Goal: Task Accomplishment & Management: Manage account settings

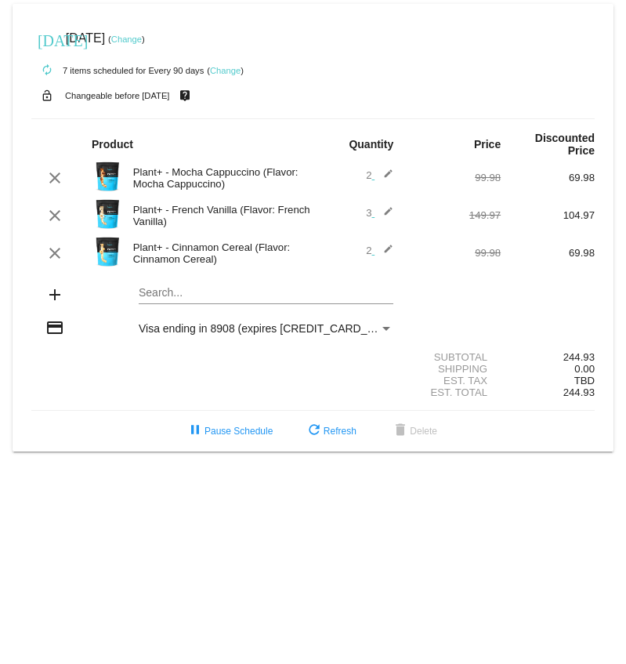
click at [142, 39] on link "Change" at bounding box center [126, 38] width 31 height 9
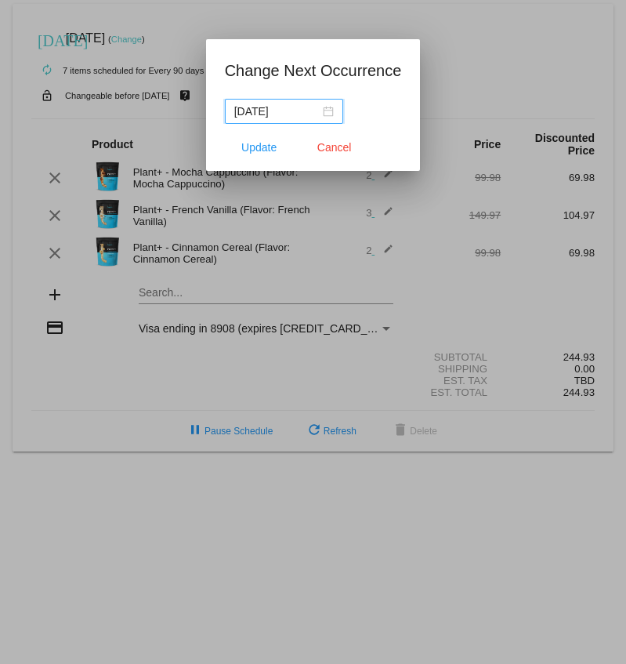
click at [274, 114] on input "[DATE]" at bounding box center [276, 111] width 85 height 17
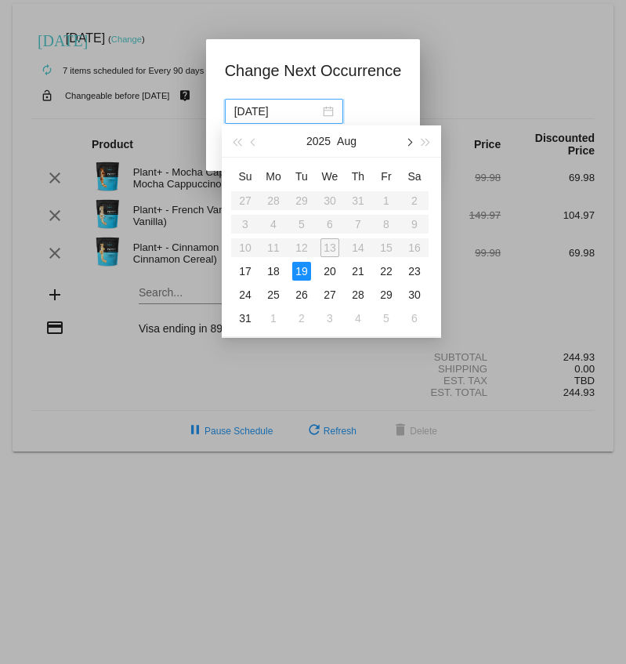
click at [409, 145] on span "button" at bounding box center [408, 143] width 8 height 8
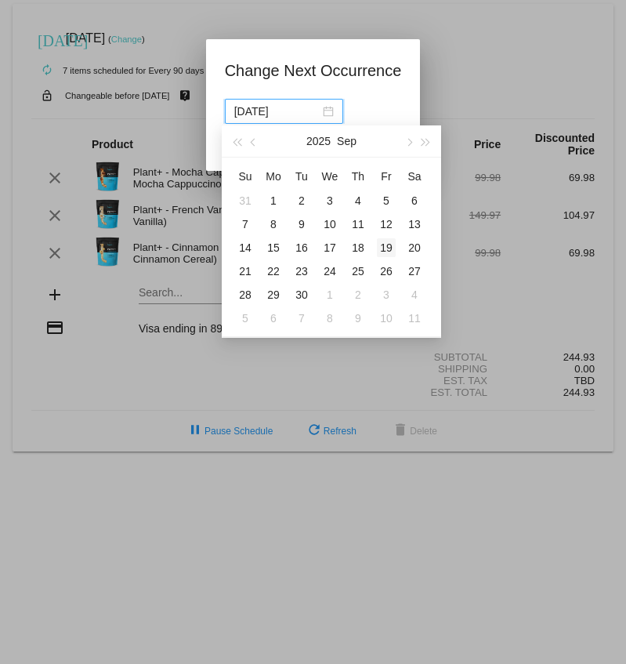
click at [386, 248] on div "19" at bounding box center [386, 247] width 19 height 19
type input "[DATE]"
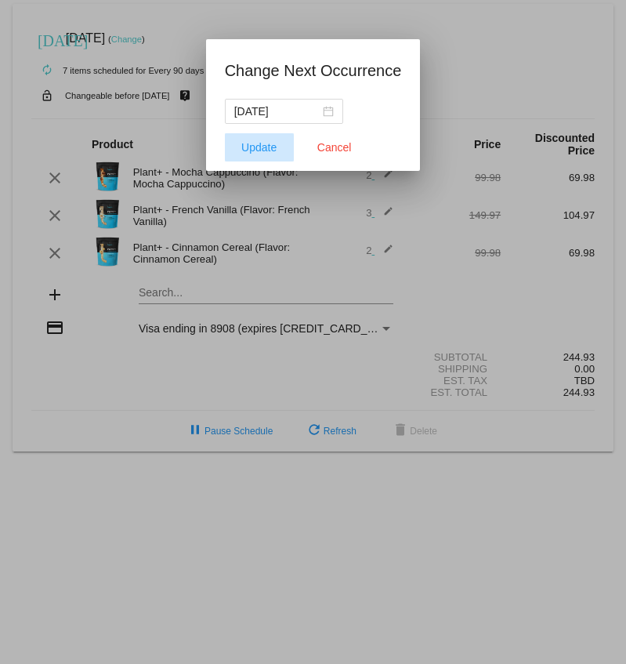
click at [267, 151] on span "Update" at bounding box center [258, 147] width 35 height 13
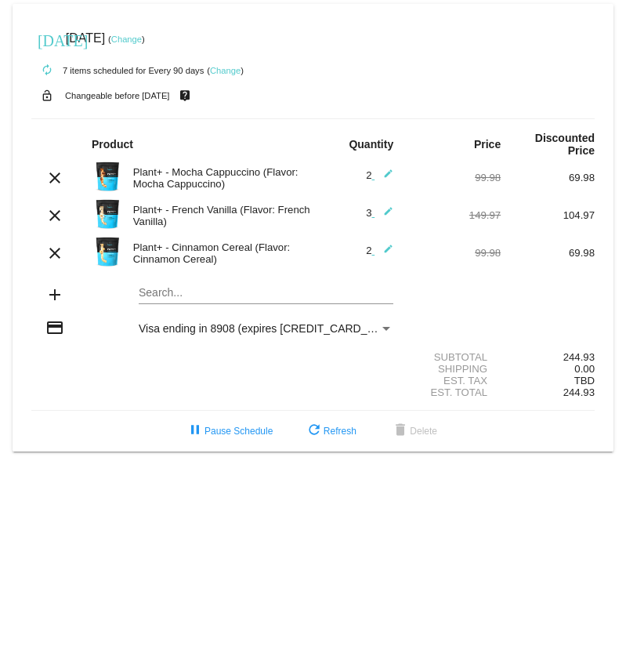
click at [368, 177] on span "2 edit" at bounding box center [379, 175] width 27 height 12
click at [388, 176] on mat-icon "edit" at bounding box center [384, 177] width 19 height 19
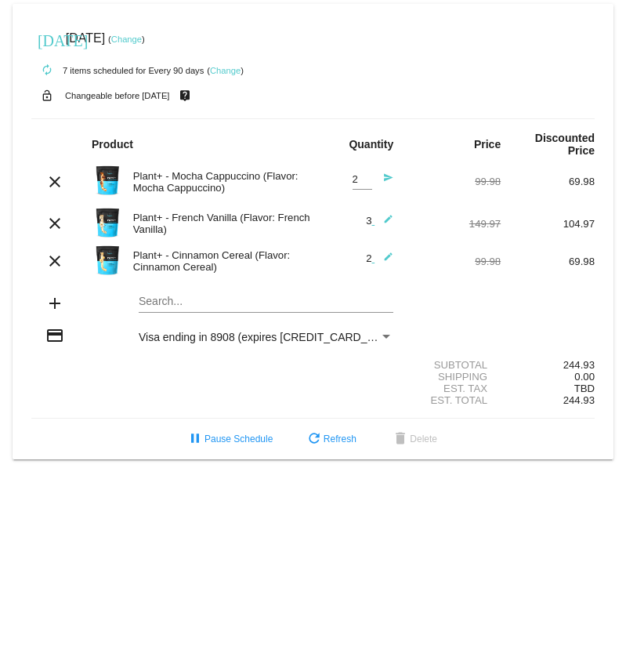
click at [392, 259] on mat-icon "edit" at bounding box center [384, 261] width 19 height 19
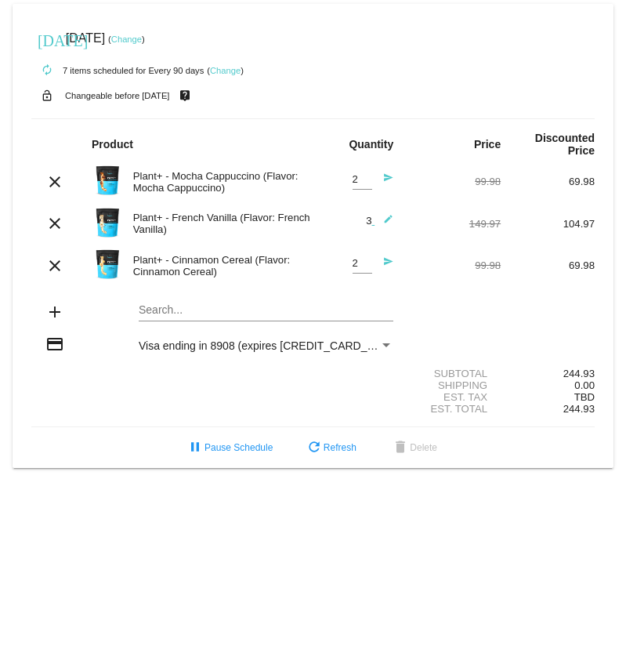
type input "1"
click at [366, 270] on input "1" at bounding box center [363, 264] width 20 height 12
click at [386, 223] on mat-icon "edit" at bounding box center [384, 223] width 19 height 19
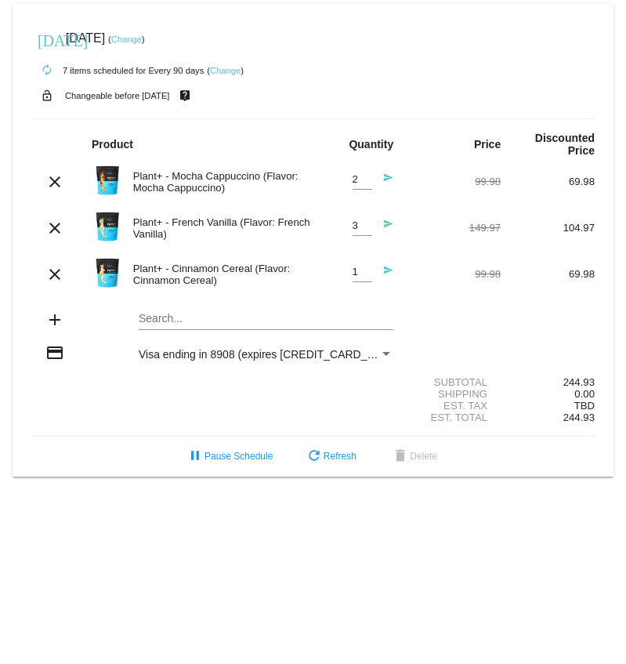
type input "4"
click at [369, 226] on input "4" at bounding box center [363, 226] width 20 height 12
click at [393, 227] on mat-icon "send" at bounding box center [384, 228] width 19 height 19
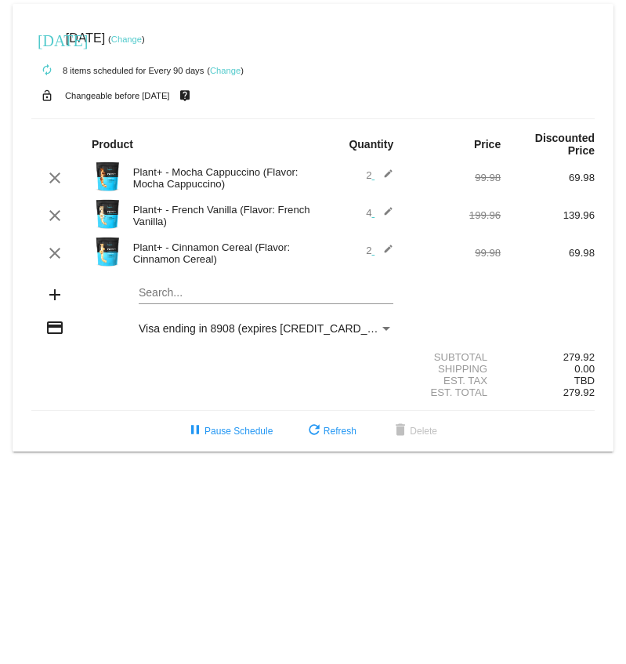
click at [388, 248] on mat-icon "edit" at bounding box center [384, 253] width 19 height 19
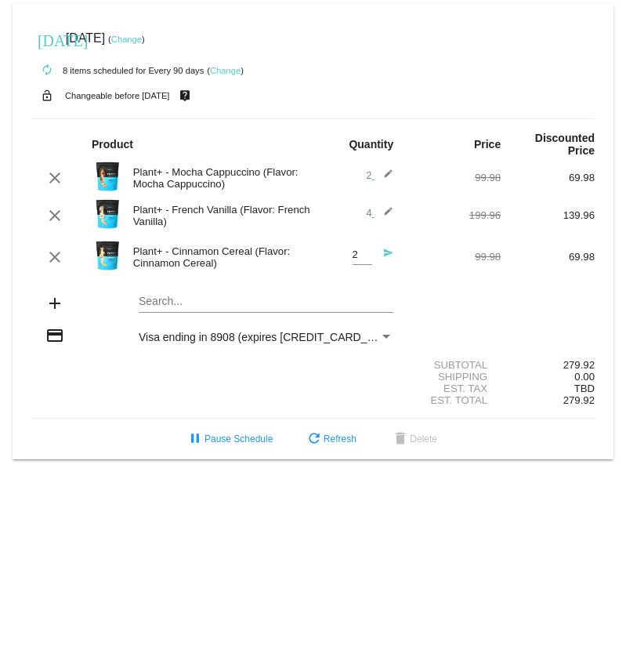
type input "1"
click at [366, 260] on input "1" at bounding box center [363, 255] width 20 height 12
click at [390, 255] on mat-icon "send" at bounding box center [384, 257] width 19 height 19
